Goal: Task Accomplishment & Management: Use online tool/utility

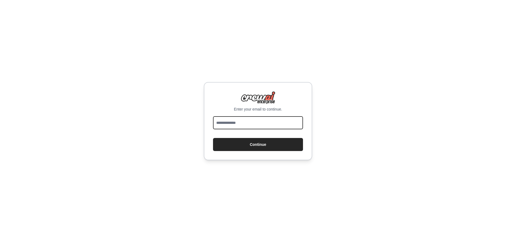
click at [236, 121] on input "email" at bounding box center [258, 122] width 90 height 13
type input "*"
click at [0, 241] on com-1password-button at bounding box center [0, 242] width 0 height 0
type input "**********"
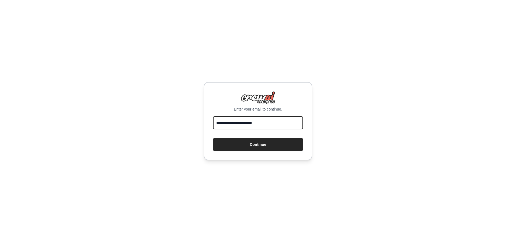
click at [213, 138] on button "Continue" at bounding box center [258, 144] width 90 height 13
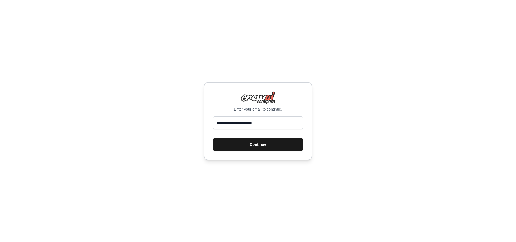
click at [256, 144] on button "Continue" at bounding box center [258, 144] width 90 height 13
click at [259, 144] on button "Continue" at bounding box center [258, 144] width 90 height 13
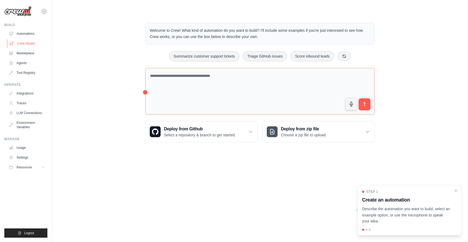
click at [22, 43] on link "Crew Studio" at bounding box center [27, 43] width 41 height 9
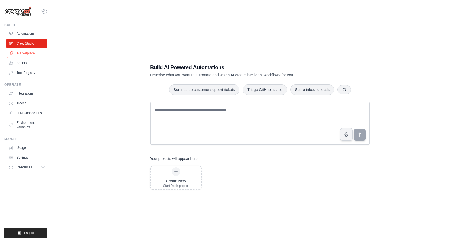
click at [23, 53] on link "Marketplace" at bounding box center [27, 53] width 41 height 9
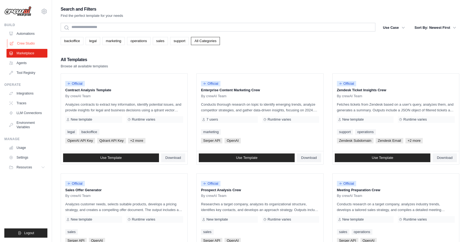
click at [26, 44] on link "Crew Studio" at bounding box center [27, 43] width 41 height 9
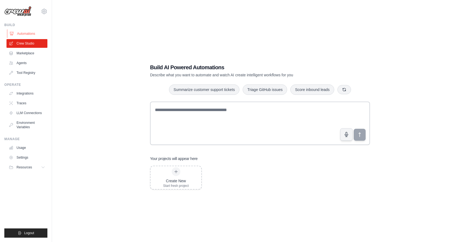
click at [30, 33] on link "Automations" at bounding box center [27, 33] width 41 height 9
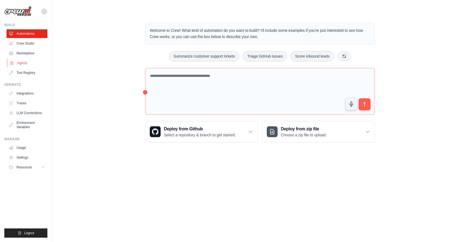
click at [28, 62] on link "Agents" at bounding box center [27, 63] width 41 height 9
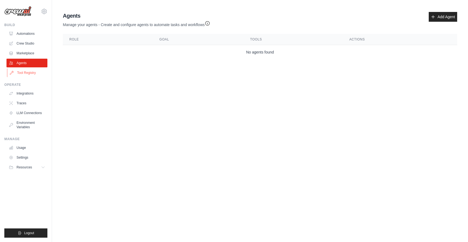
click at [28, 71] on link "Tool Registry" at bounding box center [27, 72] width 41 height 9
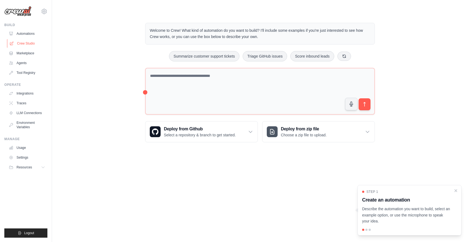
click at [31, 43] on link "Crew Studio" at bounding box center [27, 43] width 41 height 9
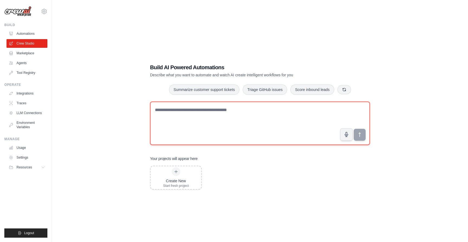
click at [155, 108] on textarea at bounding box center [260, 122] width 220 height 43
paste textarea "**********"
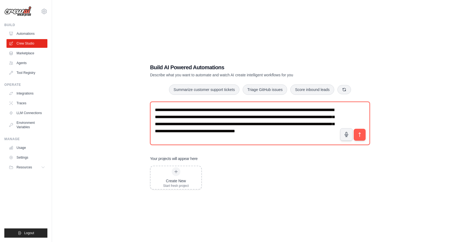
scroll to position [3, 0]
type textarea "**********"
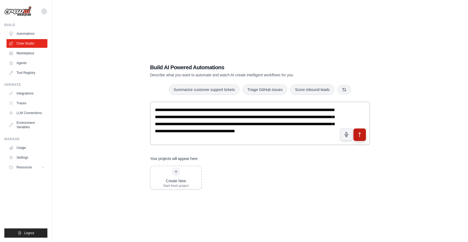
click at [360, 133] on icon "submit" at bounding box center [360, 134] width 6 height 6
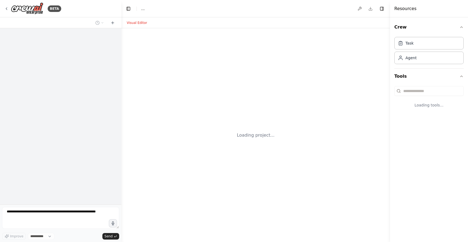
select select "****"
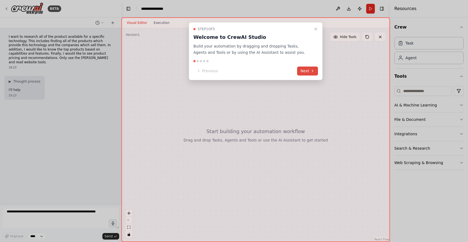
click at [306, 70] on button "Next" at bounding box center [307, 70] width 21 height 9
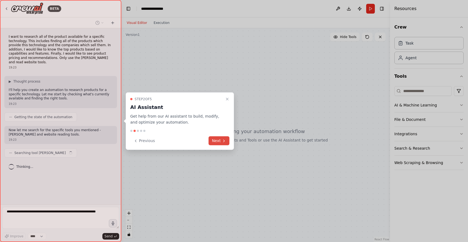
click at [220, 141] on button "Next" at bounding box center [219, 140] width 21 height 9
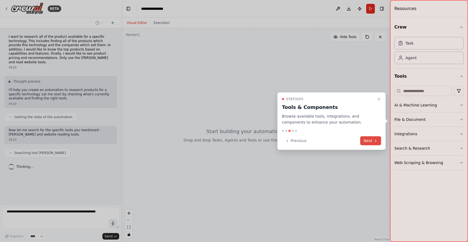
click at [368, 140] on button "Next" at bounding box center [371, 140] width 21 height 9
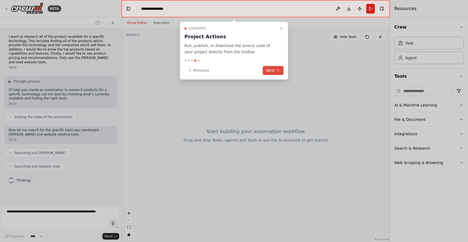
click at [269, 69] on button "Next" at bounding box center [273, 70] width 21 height 9
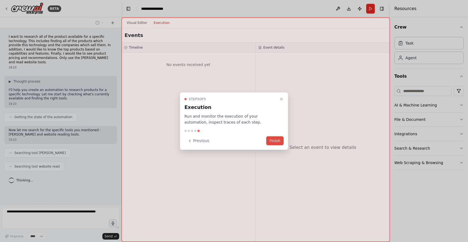
click at [273, 139] on button "Finish" at bounding box center [274, 140] width 17 height 9
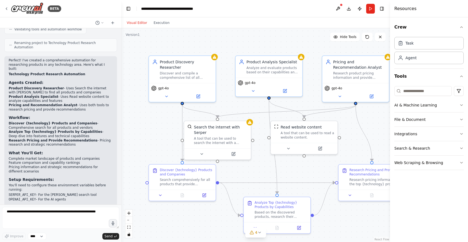
scroll to position [337, 0]
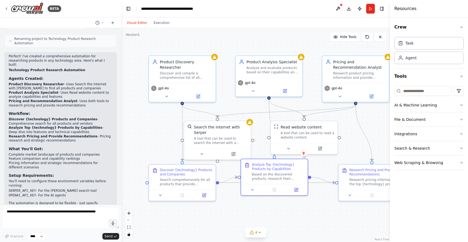
drag, startPoint x: 273, startPoint y: 196, endPoint x: 272, endPoint y: 157, distance: 39.1
click at [272, 156] on div ".deletable-edge-delete-btn { width: 20px; height: 20px; border: 0px solid #ffff…" at bounding box center [255, 134] width 269 height 213
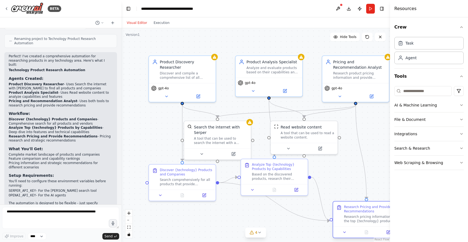
drag, startPoint x: 355, startPoint y: 162, endPoint x: 350, endPoint y: 201, distance: 38.7
click at [350, 201] on div "Research Pricing and Provide Recommendations Research pricing information for t…" at bounding box center [367, 219] width 68 height 37
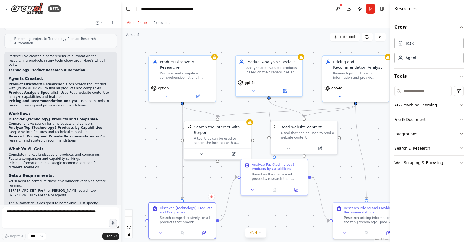
drag, startPoint x: 166, startPoint y: 163, endPoint x: 166, endPoint y: 199, distance: 36.3
click at [166, 199] on div ".deletable-edge-delete-btn { width: 20px; height: 20px; border: 0px solid #ffff…" at bounding box center [255, 134] width 269 height 213
click at [371, 9] on button "Run" at bounding box center [370, 9] width 9 height 10
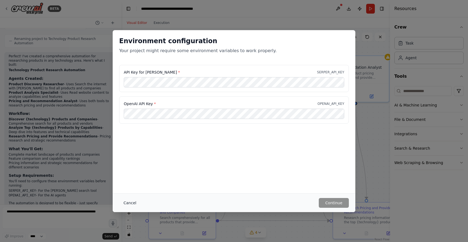
click at [131, 203] on button "Cancel" at bounding box center [129, 203] width 21 height 10
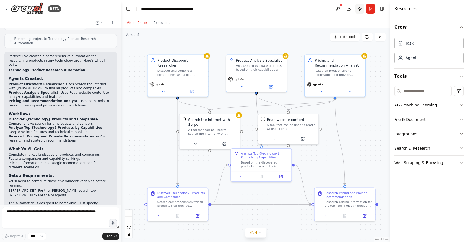
click at [360, 8] on button "Publish" at bounding box center [360, 9] width 9 height 10
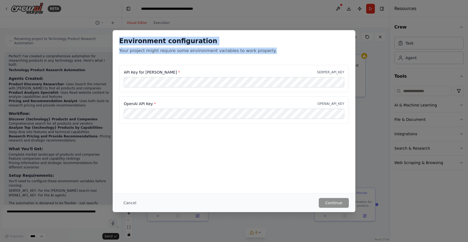
drag, startPoint x: 120, startPoint y: 42, endPoint x: 252, endPoint y: 54, distance: 132.6
click at [252, 54] on div "Environment configuration Your project might require some environment variables…" at bounding box center [234, 47] width 243 height 35
copy div "Environment configuration Your project might require some environment variables…"
click at [127, 202] on button "Cancel" at bounding box center [129, 203] width 21 height 10
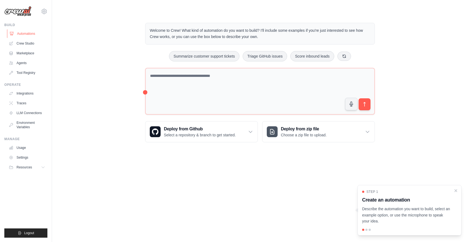
click at [21, 34] on link "Automations" at bounding box center [27, 33] width 41 height 9
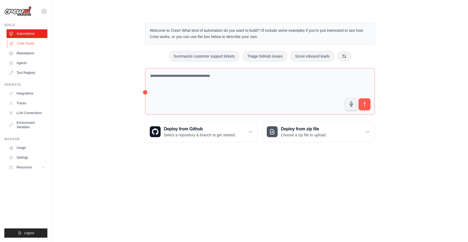
click at [21, 43] on link "Crew Studio" at bounding box center [27, 43] width 41 height 9
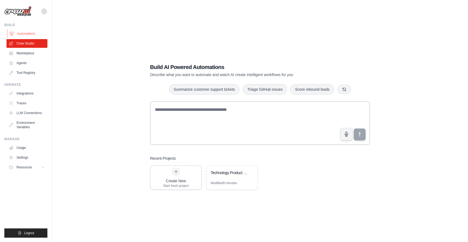
click at [27, 34] on link "Automations" at bounding box center [27, 33] width 41 height 9
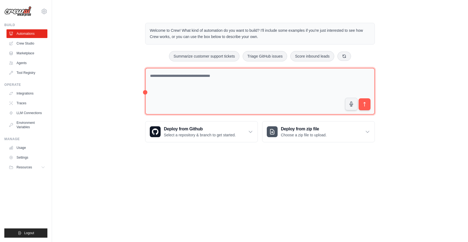
click at [151, 74] on textarea at bounding box center [260, 91] width 230 height 47
paste textarea "**********"
type textarea "**********"
drag, startPoint x: 276, startPoint y: 81, endPoint x: 150, endPoint y: 73, distance: 126.5
click at [150, 73] on textarea "**********" at bounding box center [260, 91] width 230 height 47
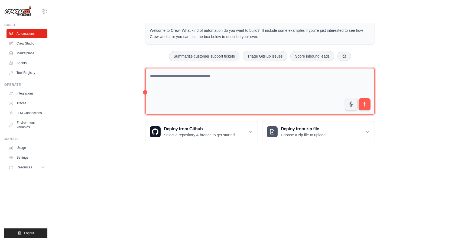
paste textarea "**********"
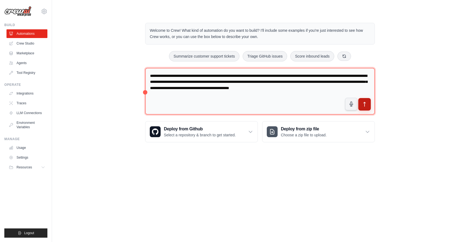
type textarea "**********"
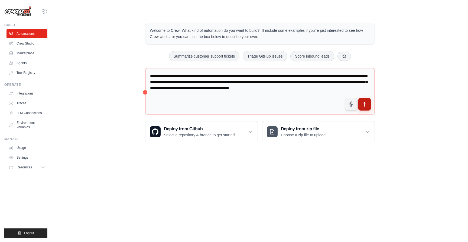
click at [365, 103] on icon "submit" at bounding box center [365, 104] width 2 height 4
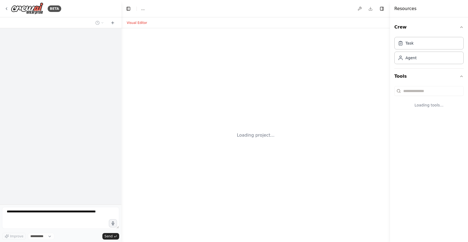
select select "****"
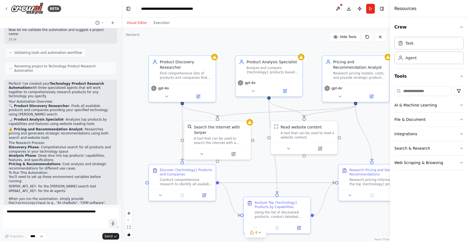
scroll to position [296, 0]
